Goal: Task Accomplishment & Management: Complete application form

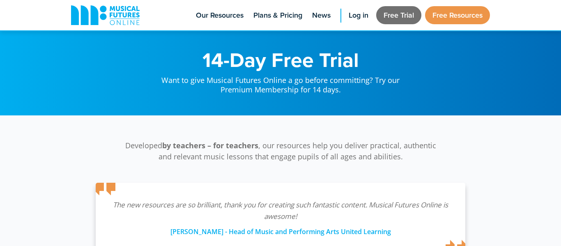
click at [417, 16] on link "Free Trial" at bounding box center [398, 15] width 45 height 18
click at [401, 14] on link "Free Trial" at bounding box center [398, 15] width 45 height 18
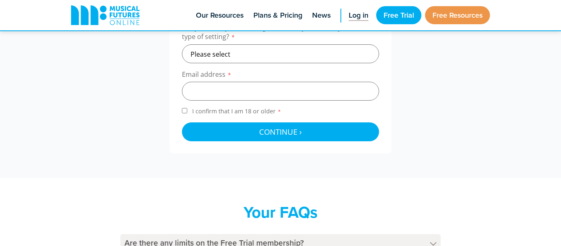
scroll to position [330, 0]
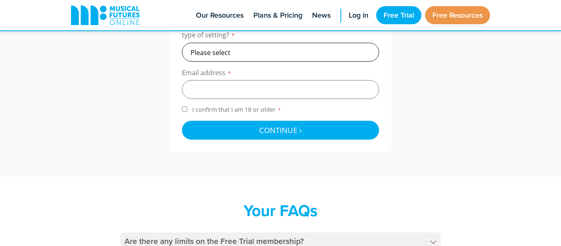
click at [279, 50] on select "Please select Primary Secondary Other" at bounding box center [280, 52] width 197 height 19
click at [383, 49] on div "A Free Trial is only available to new users. To get started please confirm the …" at bounding box center [281, 61] width 222 height 181
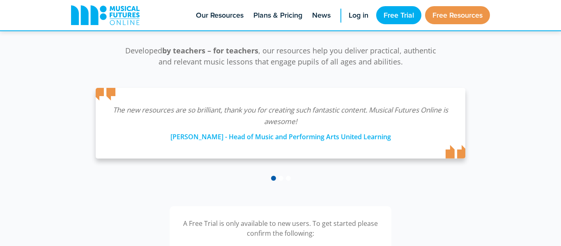
scroll to position [93, 0]
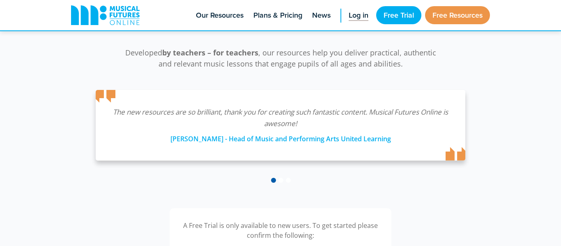
click at [360, 22] on link "Log in" at bounding box center [359, 15] width 28 height 30
